Goal: Information Seeking & Learning: Learn about a topic

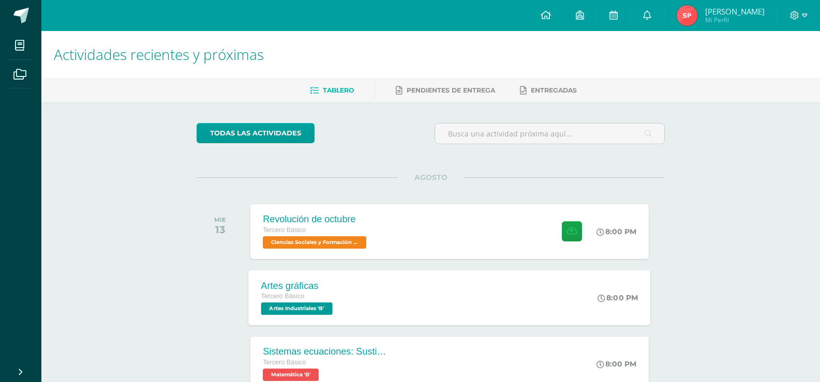
click at [372, 290] on div "Artes gráficas Tercero Básico Artes Industriales 'B' 8:00 PM Artes gráficas Art…" at bounding box center [450, 297] width 402 height 55
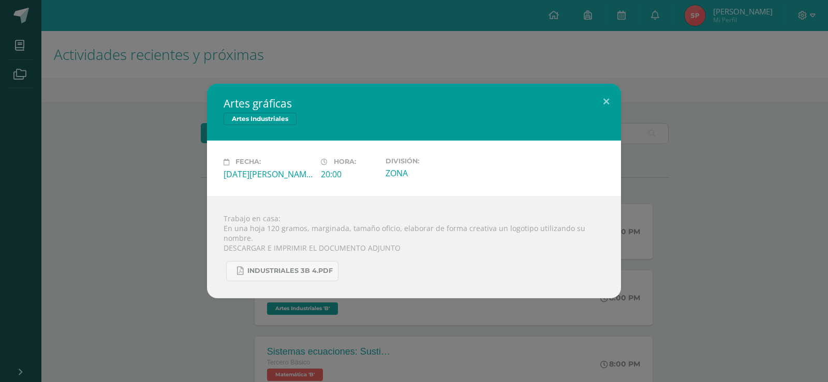
click at [154, 212] on div "Artes gráficas Artes Industriales Fecha: Miércoles 13 de Agosto Hora: 20:00 Div…" at bounding box center [413, 191] width 819 height 214
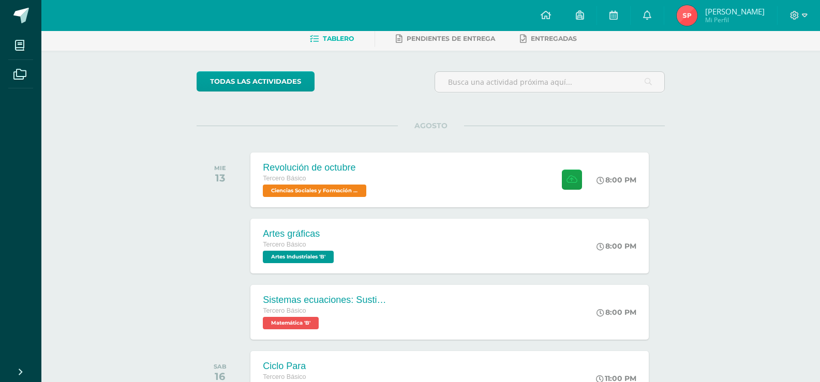
scroll to position [103, 0]
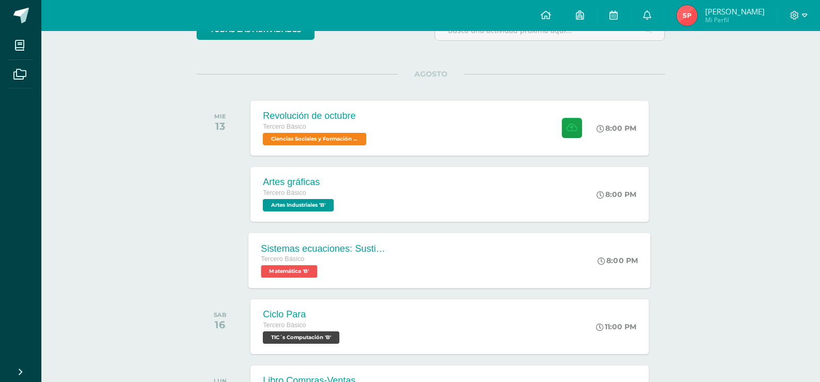
click at [439, 265] on div "Sistemas ecuaciones: Sustitución e igualación Tercero Básico Matemática 'B' 8:0…" at bounding box center [450, 260] width 402 height 55
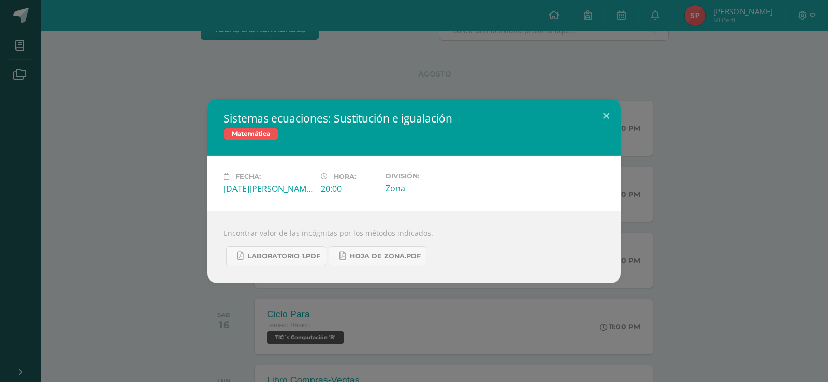
click at [147, 238] on div "Sistemas ecuaciones: Sustitución e igualación Matemática Fecha: Miércoles 13 de…" at bounding box center [413, 191] width 819 height 185
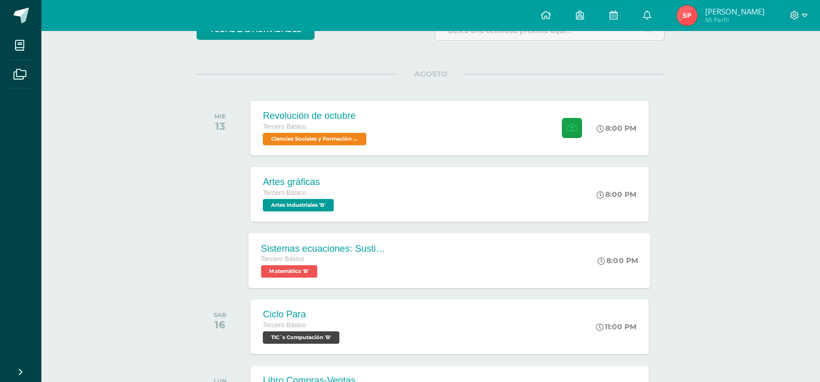
click at [323, 259] on div "Tercero Básico" at bounding box center [323, 259] width 125 height 11
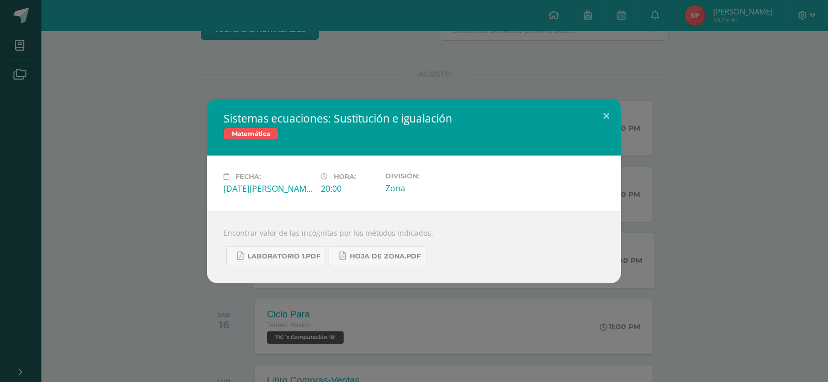
click at [121, 229] on div "Sistemas ecuaciones: Sustitución e igualación Matemática Fecha: Miércoles 13 de…" at bounding box center [413, 191] width 819 height 185
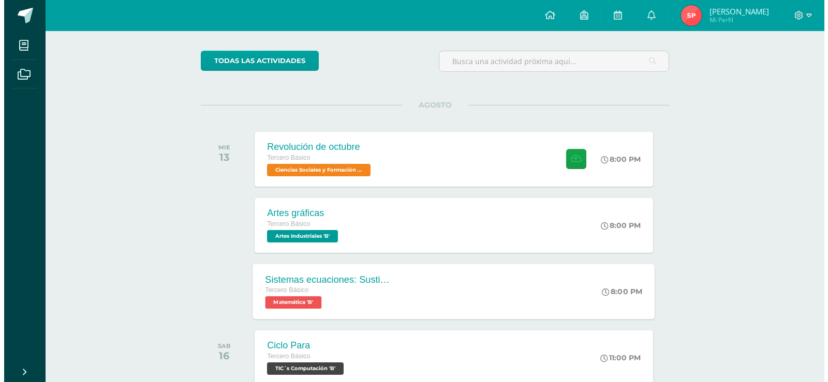
scroll to position [52, 0]
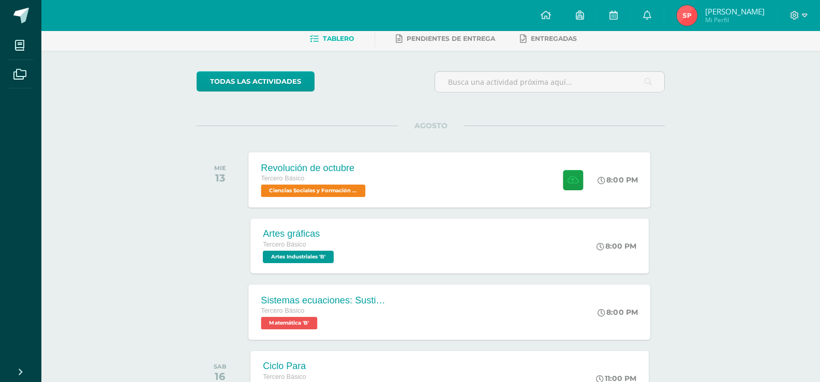
click at [352, 180] on div "Tercero Básico" at bounding box center [314, 178] width 107 height 11
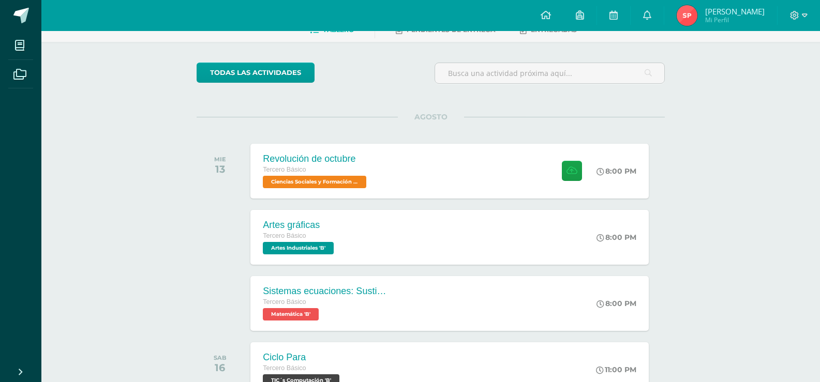
scroll to position [155, 0]
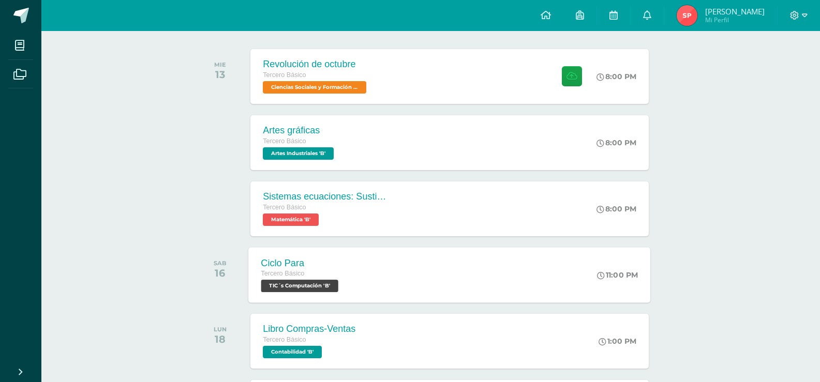
click at [282, 250] on div "Ciclo Para Tercero Básico TIC´s Computación 'B'" at bounding box center [301, 274] width 105 height 55
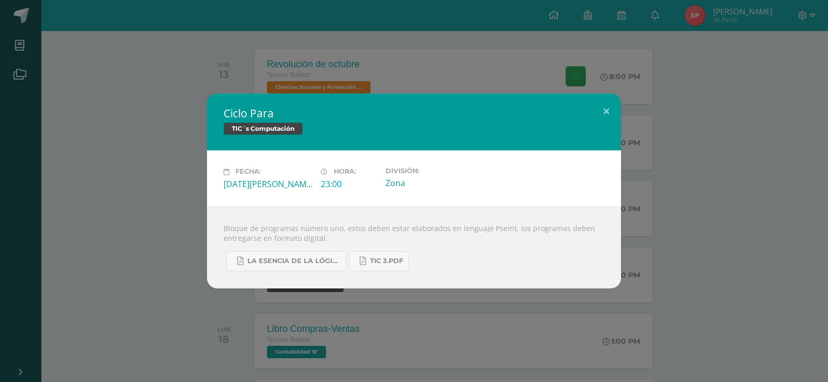
click at [107, 230] on div "Ciclo Para TIC´s Computación Fecha: [DATE][PERSON_NAME] Hora: 23:00 División: Z…" at bounding box center [413, 191] width 819 height 194
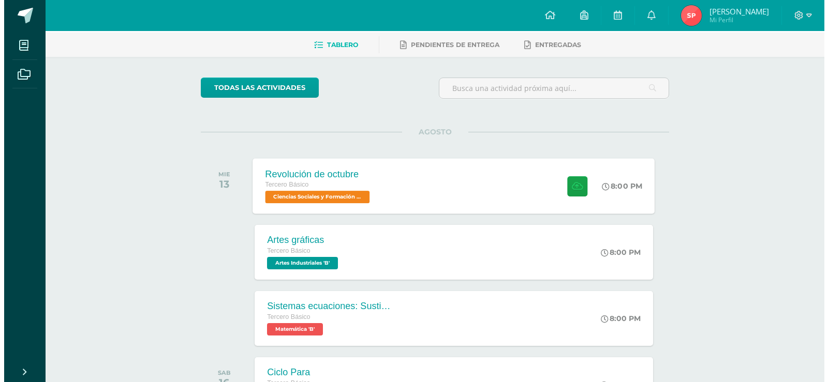
scroll to position [103, 0]
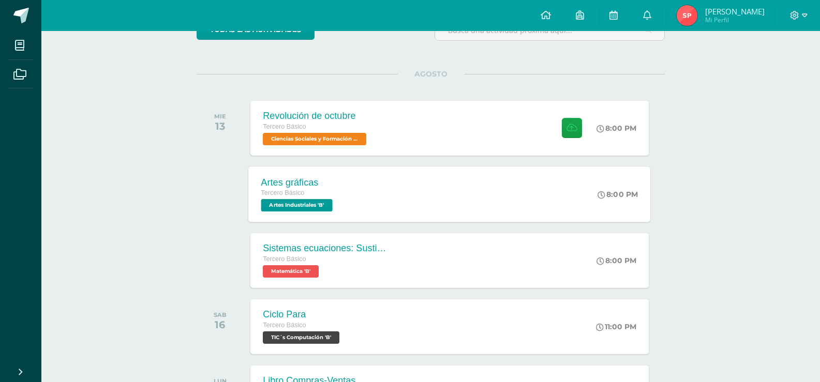
click at [367, 204] on div "Artes gráficas Tercero Básico Artes Industriales 'B' 8:00 PM Artes gráficas Art…" at bounding box center [450, 194] width 402 height 55
